Goal: Information Seeking & Learning: Learn about a topic

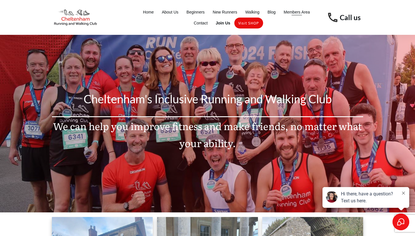
click at [298, 13] on span "Members Area" at bounding box center [296, 12] width 26 height 8
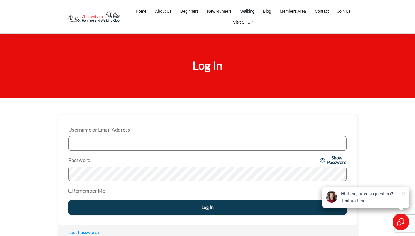
type input "[PERSON_NAME]"
click at [207, 207] on input "Log In" at bounding box center [207, 207] width 278 height 14
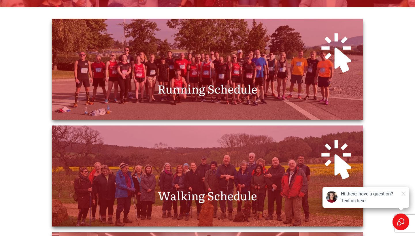
scroll to position [167, 0]
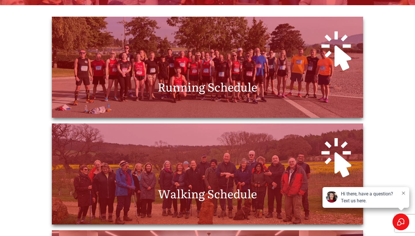
click at [404, 194] on icon at bounding box center [403, 193] width 3 height 3
click at [229, 94] on span "Running Schedule" at bounding box center [208, 86] width 100 height 17
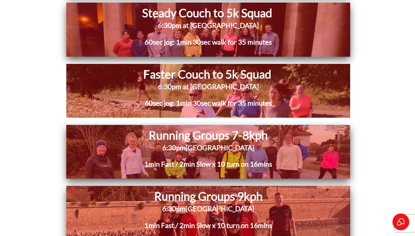
scroll to position [851, 0]
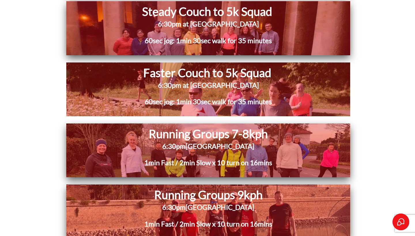
click at [217, 144] on span "[GEOGRAPHIC_DATA]" at bounding box center [220, 146] width 69 height 8
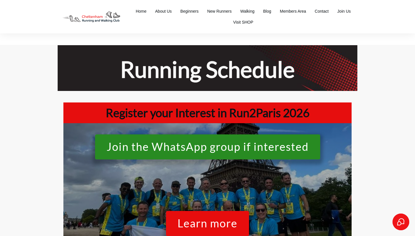
scroll to position [851, 0]
